Goal: Task Accomplishment & Management: Manage account settings

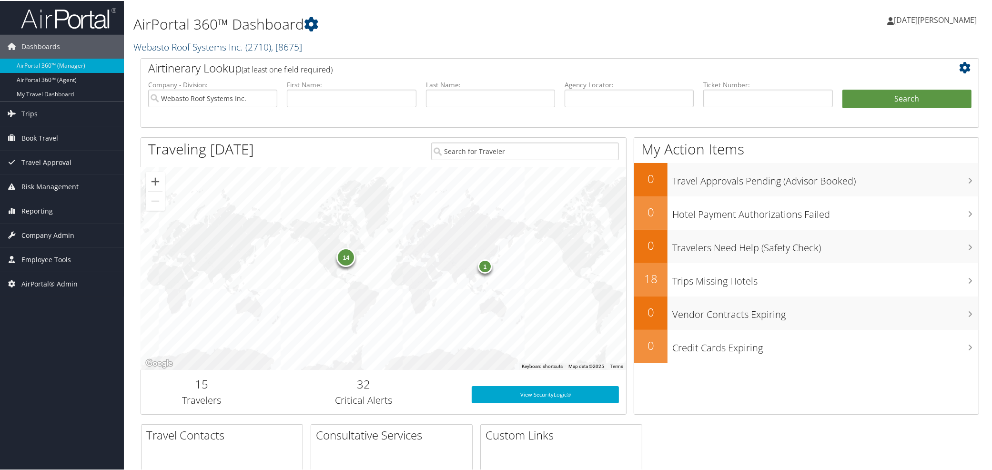
click at [191, 45] on link "Webasto Roof Systems Inc. ( 2710 ) , [ 8675 ]" at bounding box center [217, 46] width 169 height 13
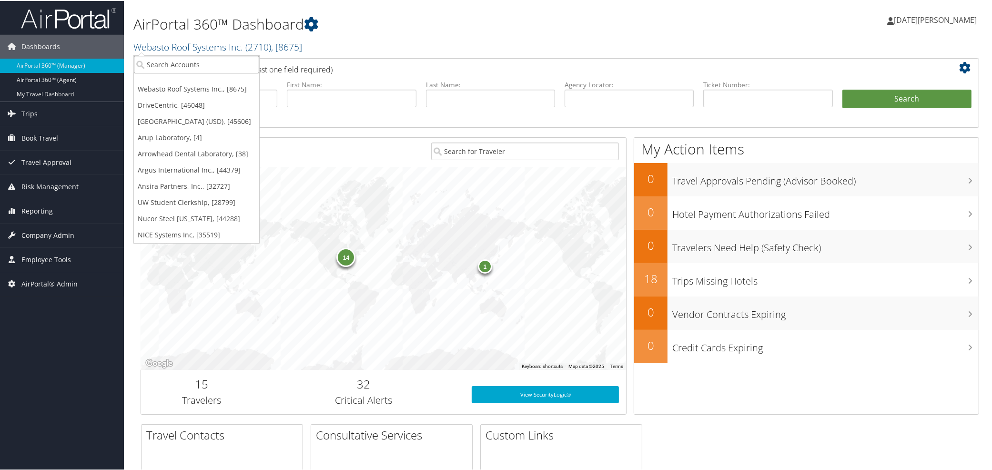
click at [191, 69] on input "search" at bounding box center [196, 64] width 125 height 18
paste input "1802"
type input "1802"
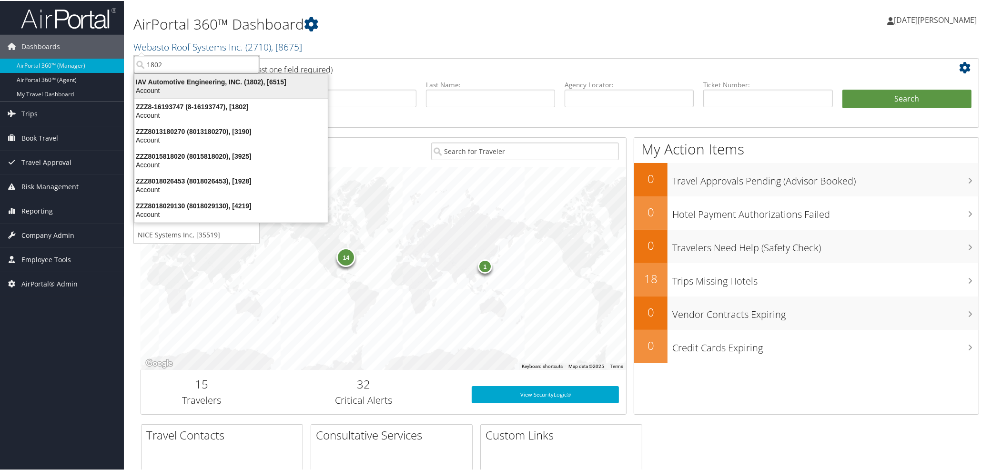
click at [190, 79] on div "IAV Automotive Engineering, INC. (1802), [6515]" at bounding box center [231, 81] width 205 height 9
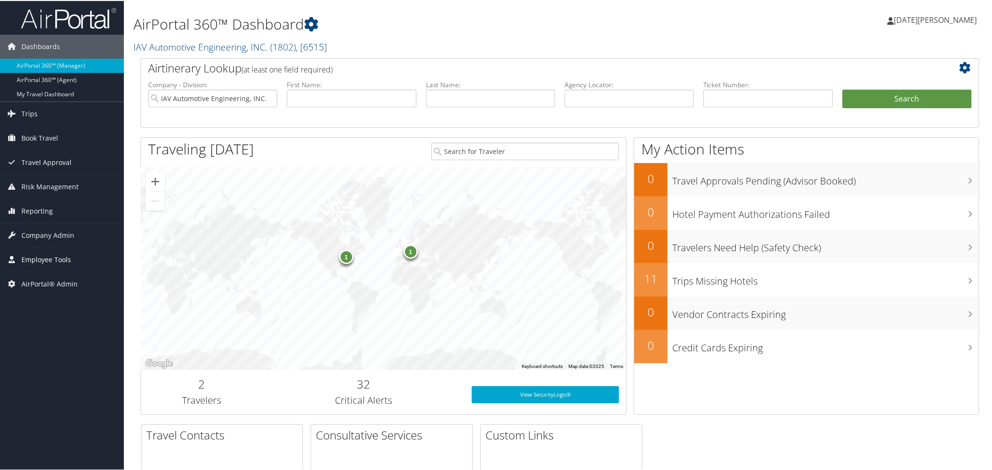
click at [43, 262] on span "Employee Tools" at bounding box center [46, 259] width 50 height 24
click at [38, 232] on span "Company Admin" at bounding box center [47, 234] width 53 height 24
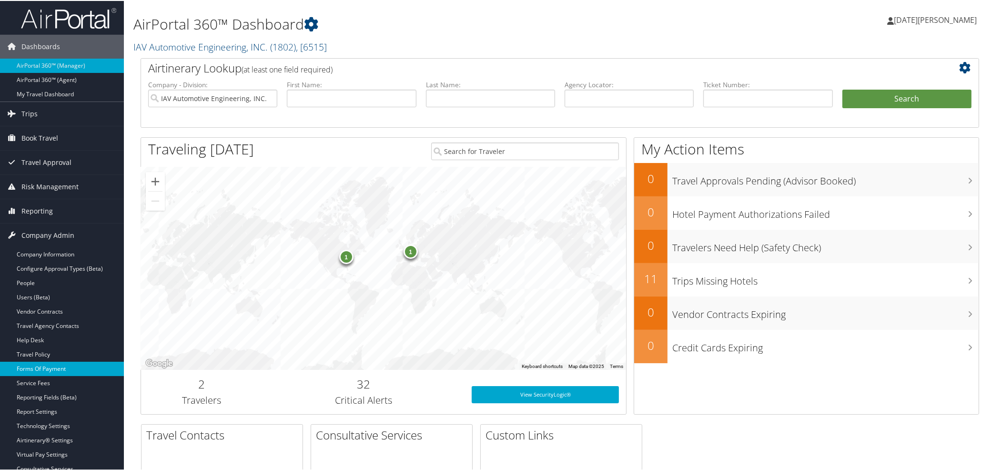
click at [40, 369] on link "Forms Of Payment" at bounding box center [62, 368] width 124 height 14
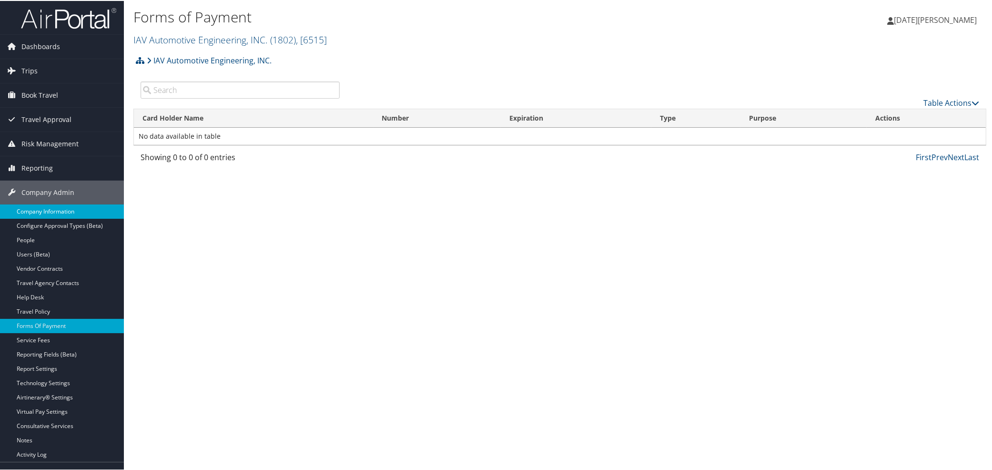
click at [41, 212] on link "Company Information" at bounding box center [62, 210] width 124 height 14
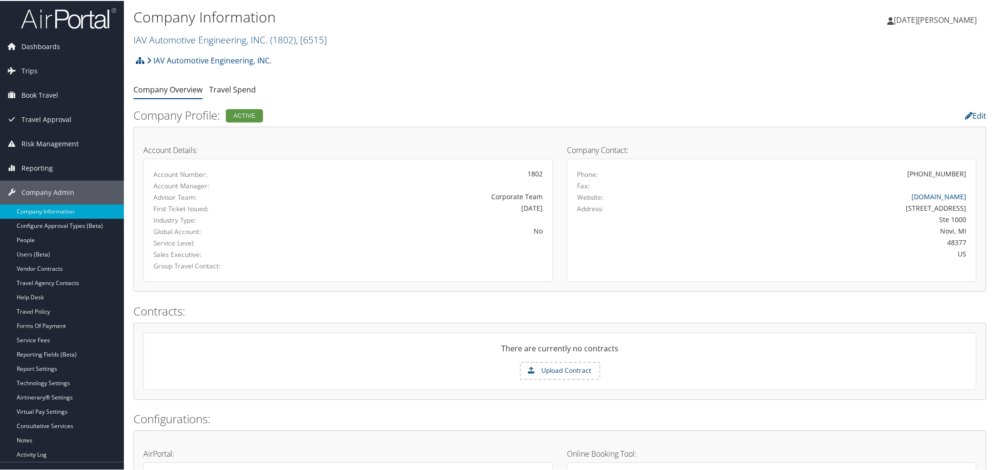
click at [200, 364] on form "Upload Contract" at bounding box center [560, 370] width 832 height 18
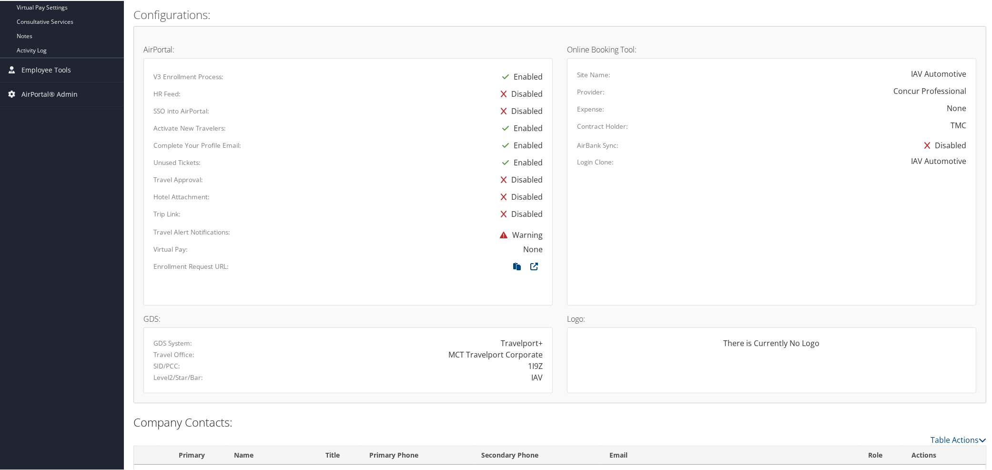
scroll to position [437, 0]
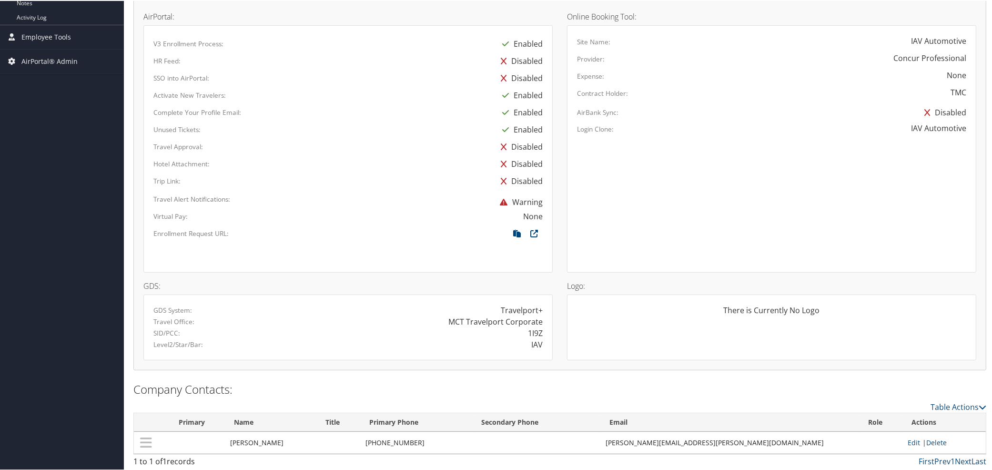
click at [535, 332] on div "1I9Z" at bounding box center [535, 331] width 15 height 11
copy div "1I9Z"
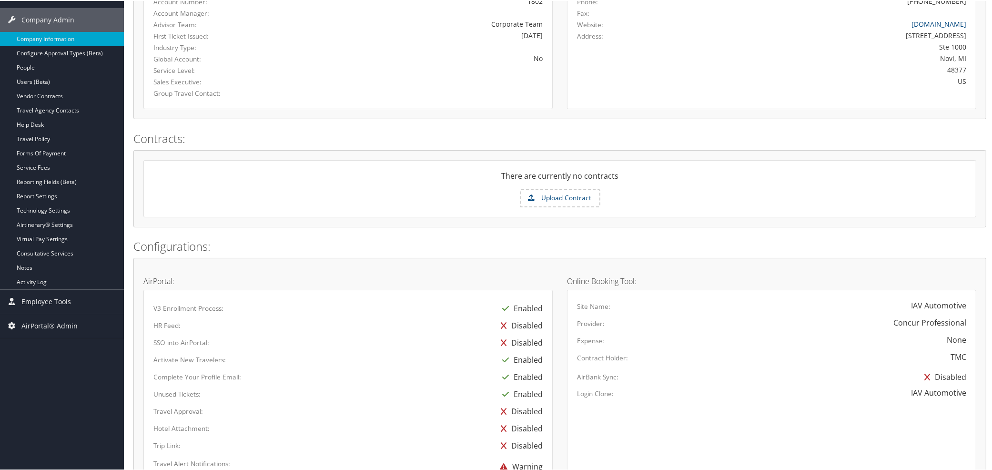
scroll to position [0, 0]
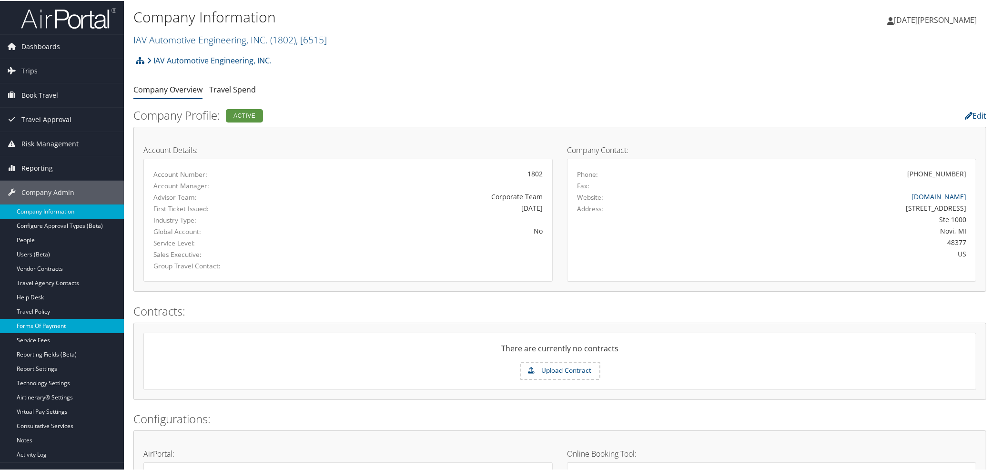
click at [29, 323] on link "Forms Of Payment" at bounding box center [62, 325] width 124 height 14
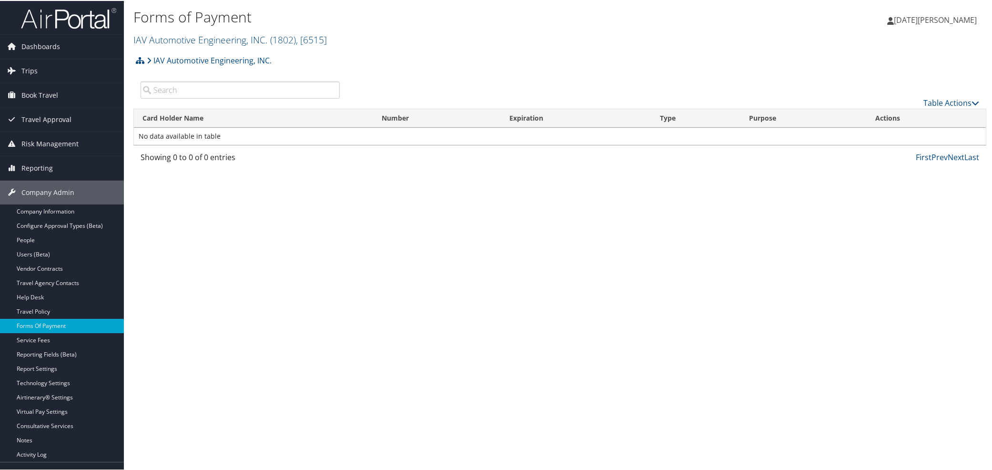
click at [221, 263] on div "Forms of Payment IAV Automotive Engineering, INC. ( 1802 ) , [ 6515 ] IAV Autom…" at bounding box center [560, 235] width 872 height 470
click at [936, 100] on link "Table Actions" at bounding box center [951, 102] width 56 height 10
click at [896, 115] on link "New Record" at bounding box center [919, 116] width 125 height 16
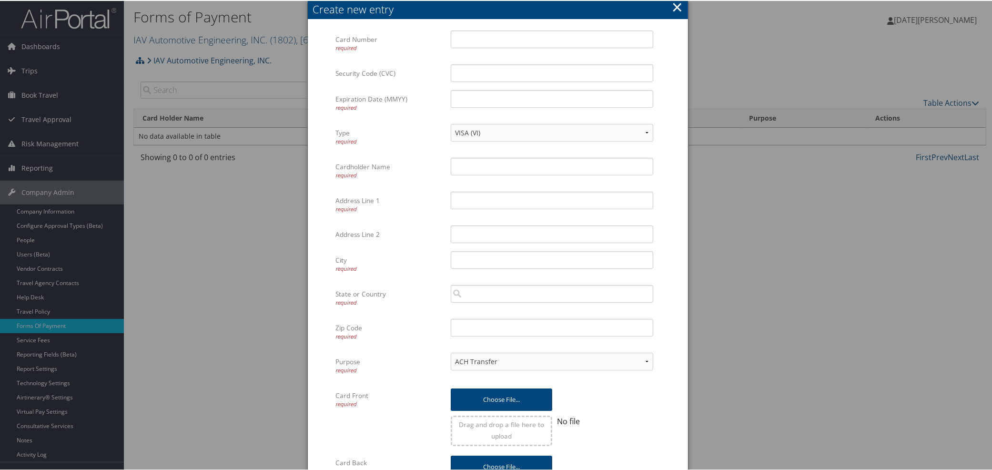
click at [675, 8] on button "×" at bounding box center [677, 6] width 11 height 19
